Goal: Manage account settings

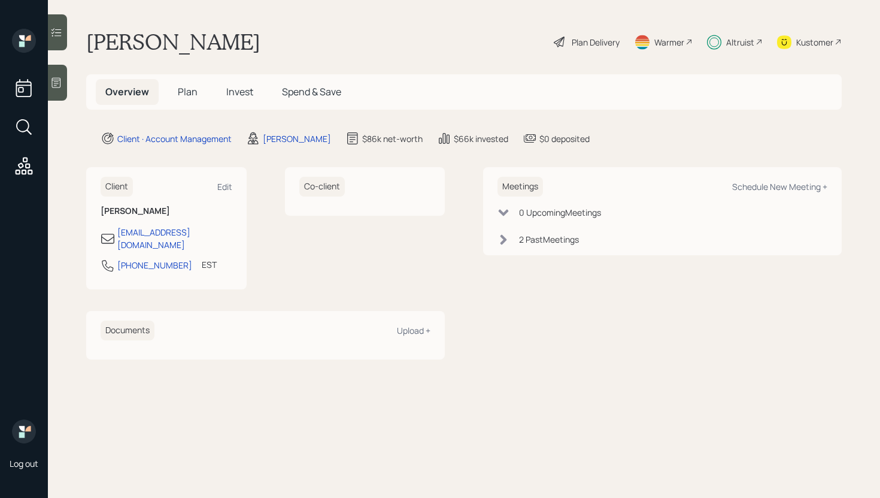
click at [228, 187] on div "Edit" at bounding box center [224, 186] width 15 height 11
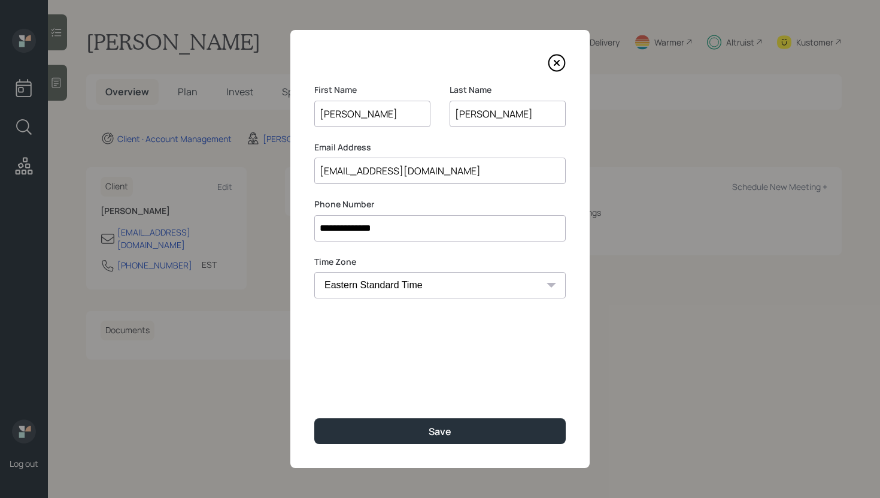
click at [414, 232] on input "**********" at bounding box center [440, 228] width 252 height 26
click at [418, 233] on input "**********" at bounding box center [440, 228] width 252 height 26
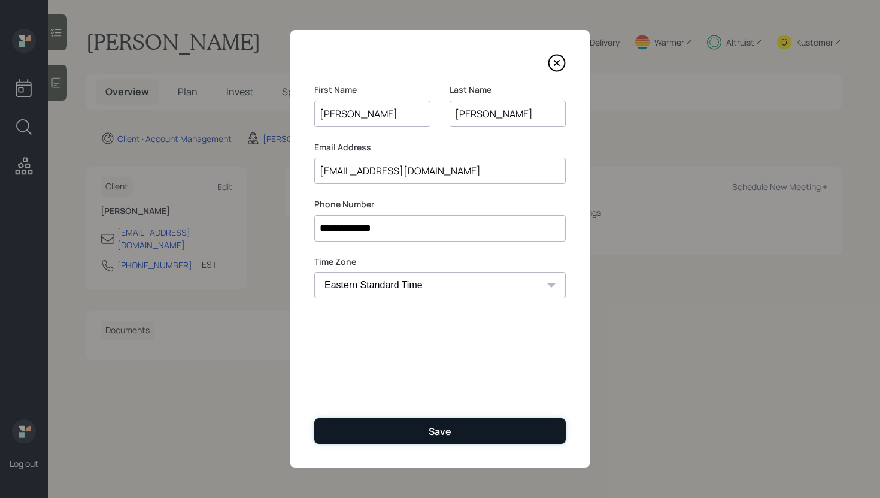
click at [445, 431] on div "Save" at bounding box center [440, 431] width 23 height 13
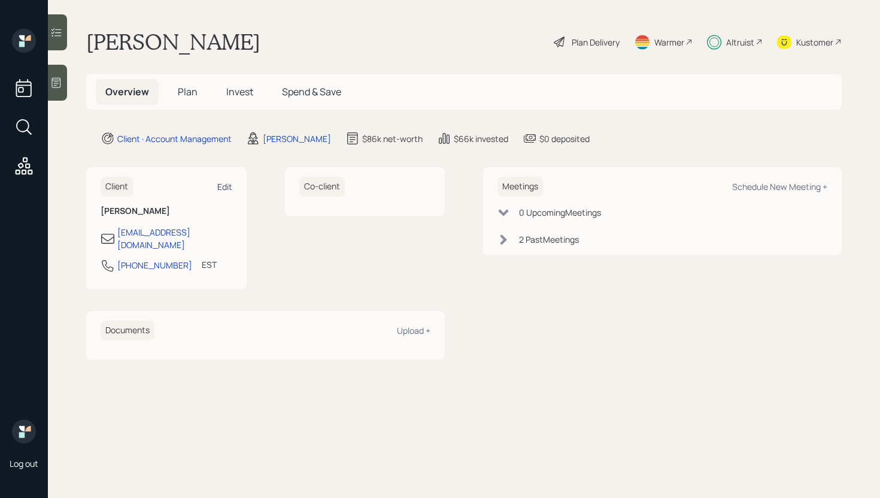
click at [226, 191] on div "Edit" at bounding box center [224, 186] width 15 height 11
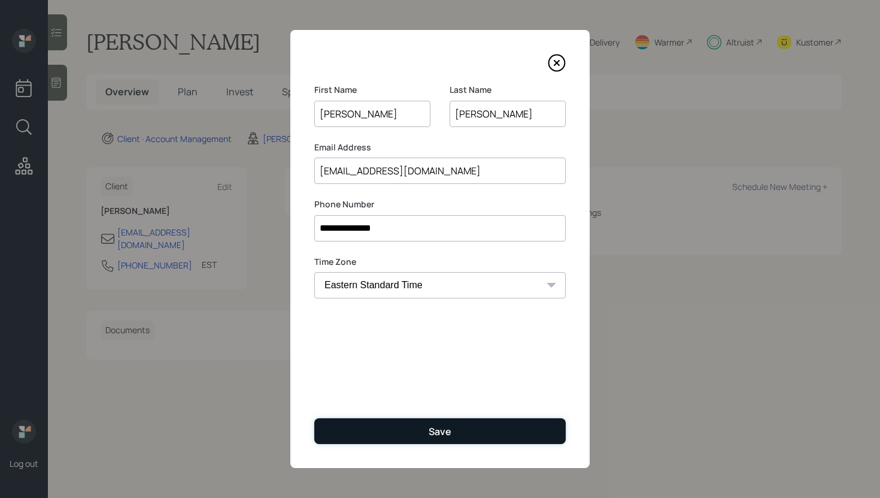
click at [432, 421] on button "Save" at bounding box center [440, 431] width 252 height 26
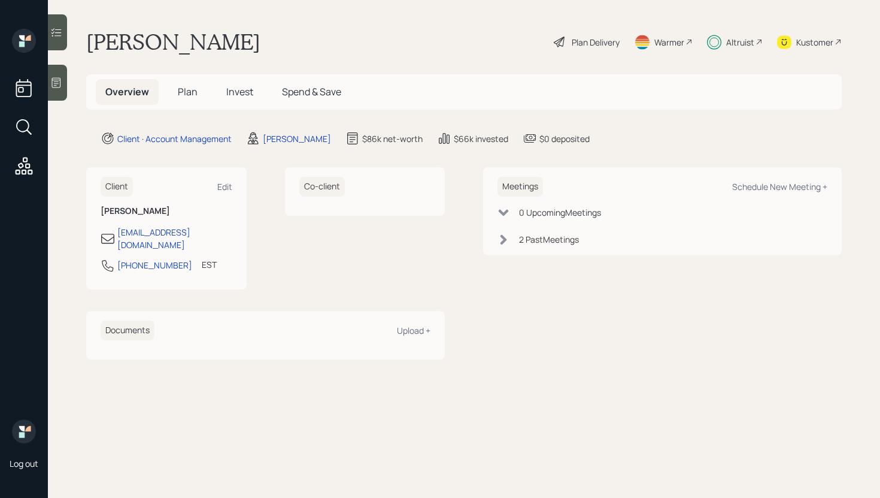
click at [242, 95] on span "Invest" at bounding box center [239, 91] width 27 height 13
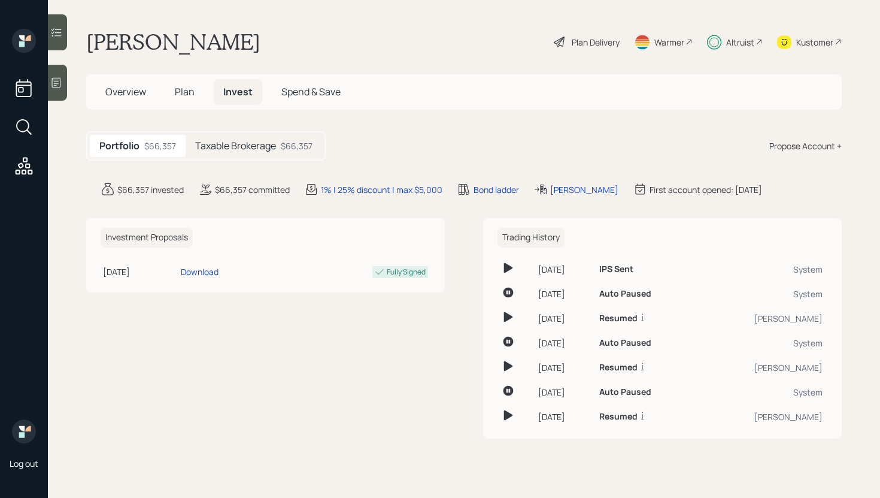
click at [116, 86] on span "Overview" at bounding box center [125, 91] width 41 height 13
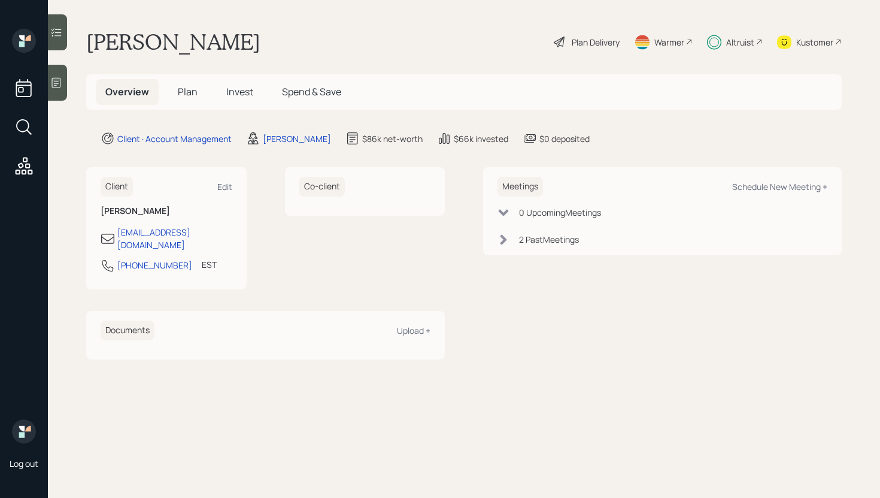
click at [232, 96] on span "Invest" at bounding box center [239, 91] width 27 height 13
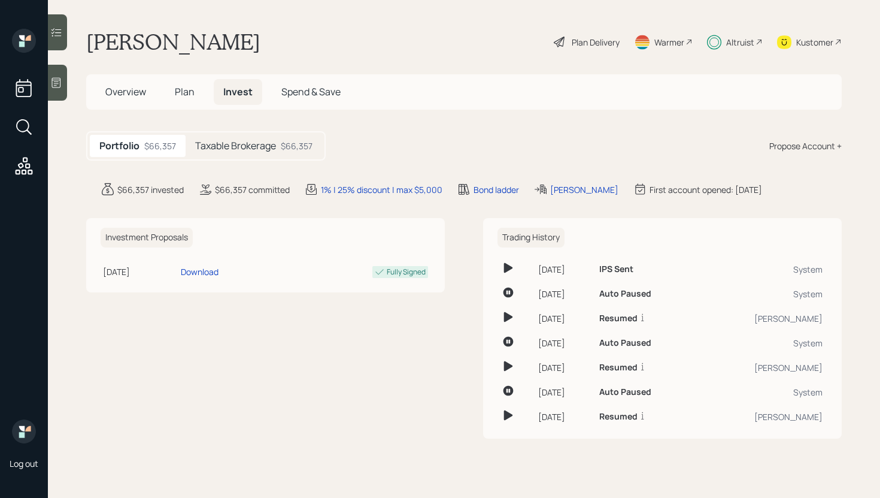
click at [194, 102] on h5 "Plan" at bounding box center [184, 92] width 39 height 26
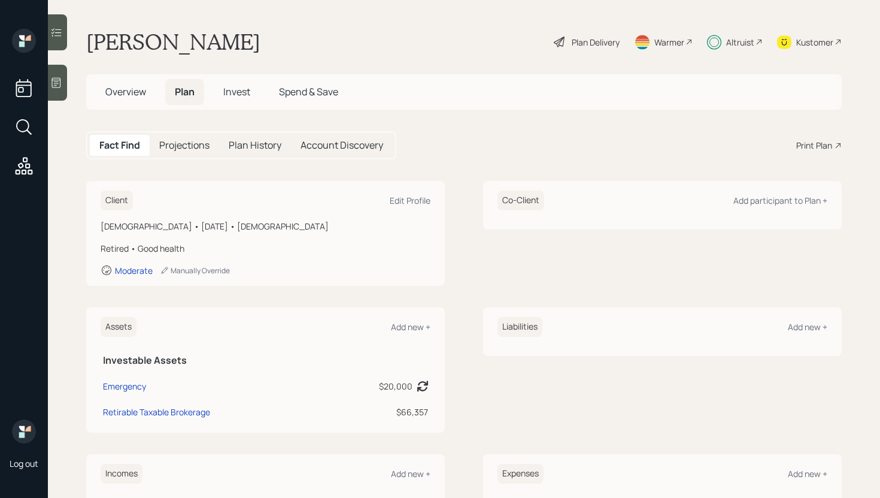
click at [124, 95] on span "Overview" at bounding box center [125, 91] width 41 height 13
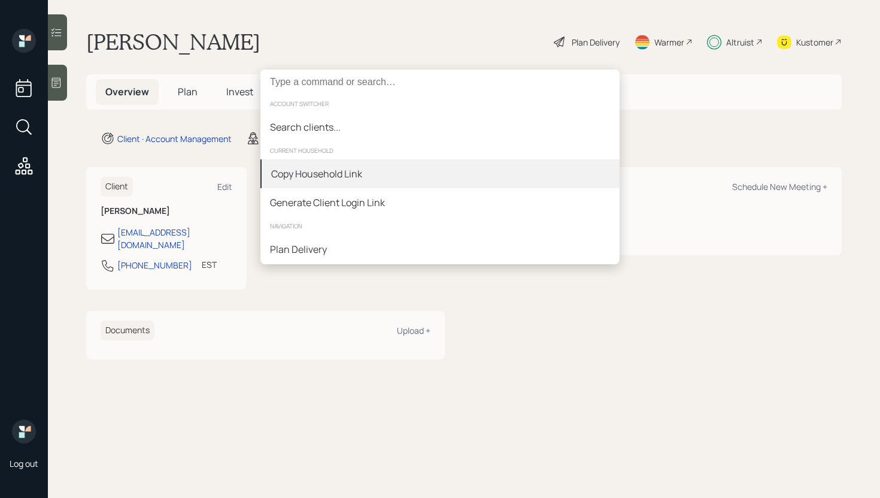
click at [340, 179] on div "Copy Household Link" at bounding box center [316, 173] width 91 height 14
